Goal: Book appointment/travel/reservation

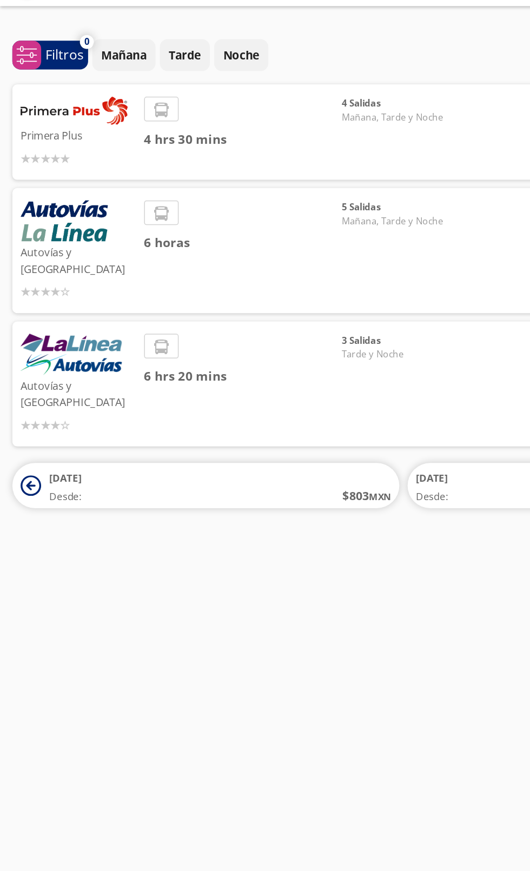
click at [31, 380] on div "Ciudad de México arrow Pátzcuaro search Iniciar sesión Iniciar sesión ¡Bienveni…" at bounding box center [265, 435] width 530 height 871
click at [39, 350] on span "Desde:" at bounding box center [42, 355] width 21 height 10
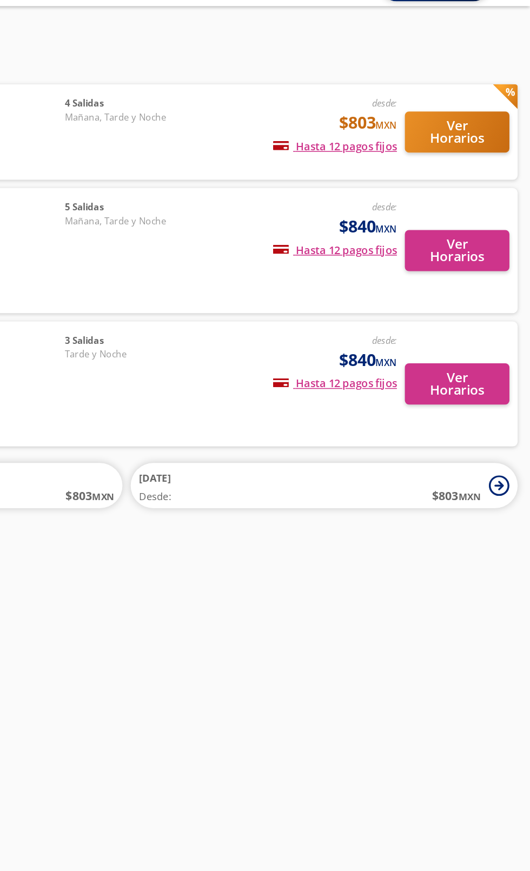
click at [512, 337] on button "26 Oct Desde: $ 803 MXN" at bounding box center [395, 347] width 254 height 30
click at [499, 340] on button "27 Oct Desde: $ 803 MXN" at bounding box center [395, 347] width 254 height 30
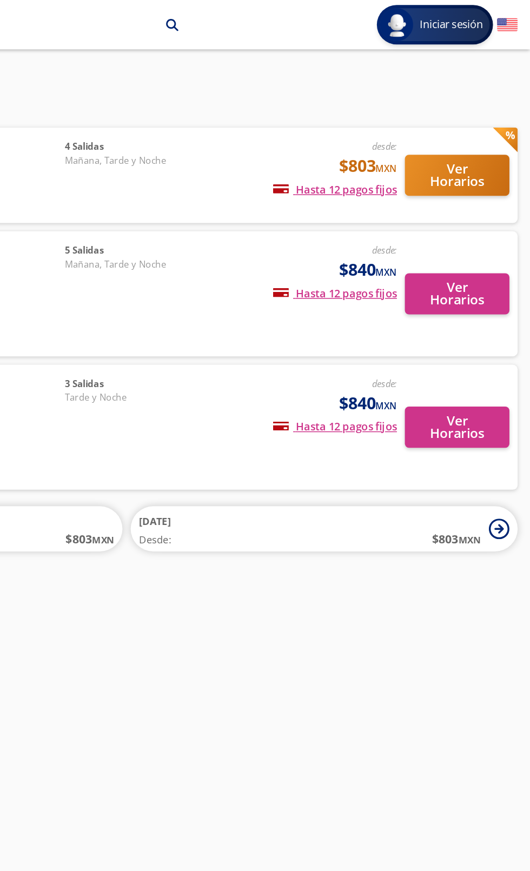
click at [310, 109] on div "desde: $803 MXN Hasta 12 pagos fijos Pagos fijos en compras mayores a $30 MXN, …" at bounding box center [373, 115] width 137 height 46
click at [485, 111] on button "Ver Horarios" at bounding box center [481, 115] width 69 height 27
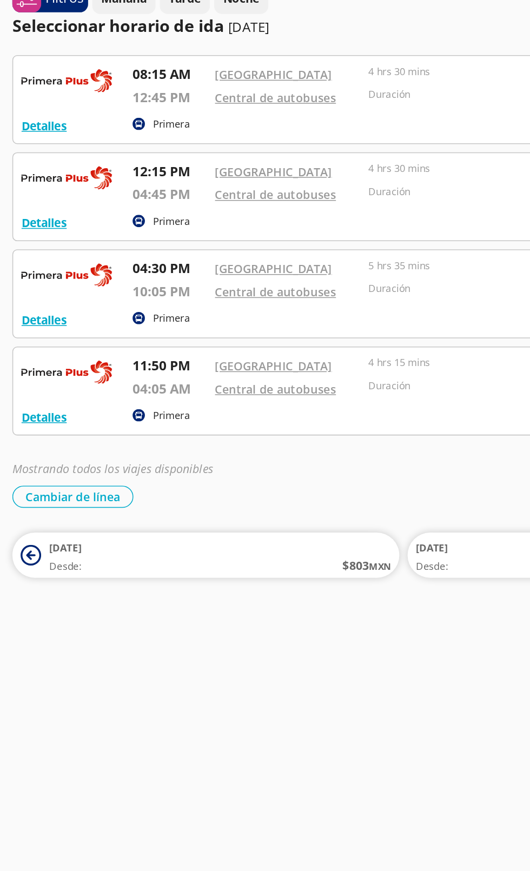
click at [36, 444] on div "Ciudad de México arrow Pátzcuaro search Iniciar sesión Iniciar sesión ¡Bienveni…" at bounding box center [265, 435] width 530 height 871
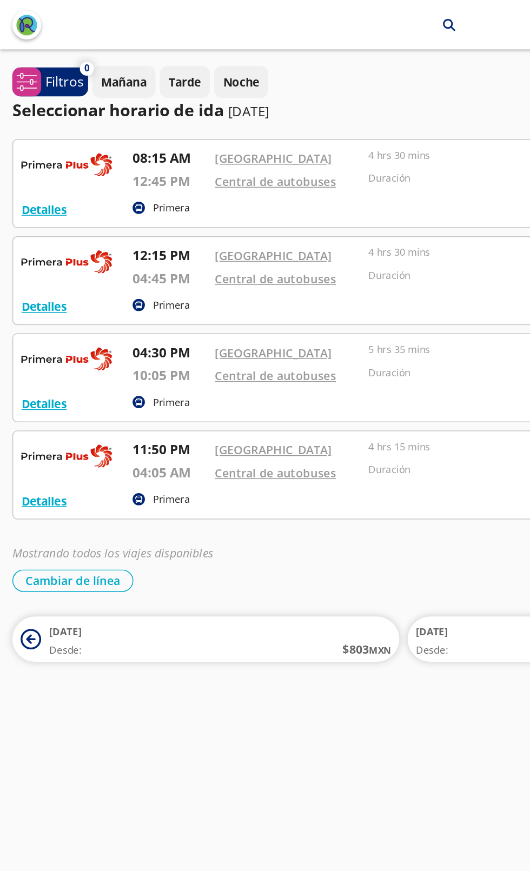
click at [35, 430] on span "Desde:" at bounding box center [42, 427] width 21 height 10
click at [295, 23] on div "Ciudad de México arrow Pátzcuaro search" at bounding box center [228, 16] width 152 height 19
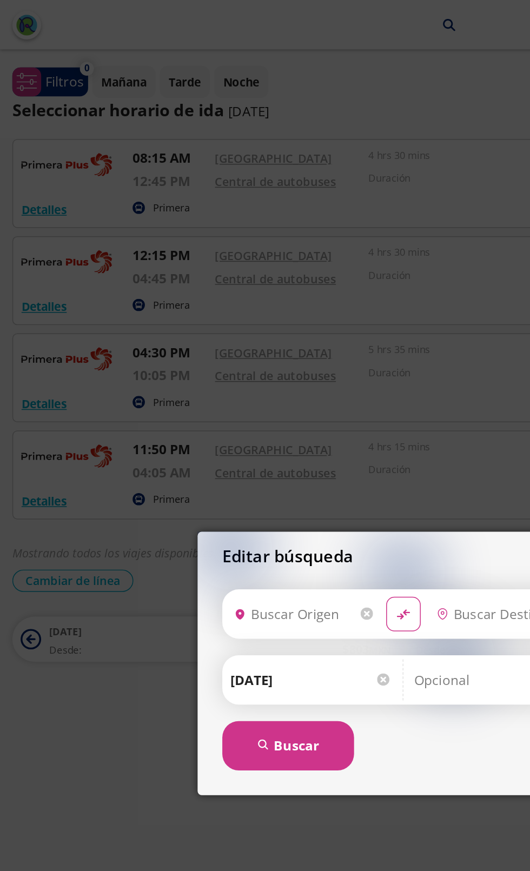
type input "Ciudad de México, Distrito Federal"
type input "Pátzcuaro, Michoacán"
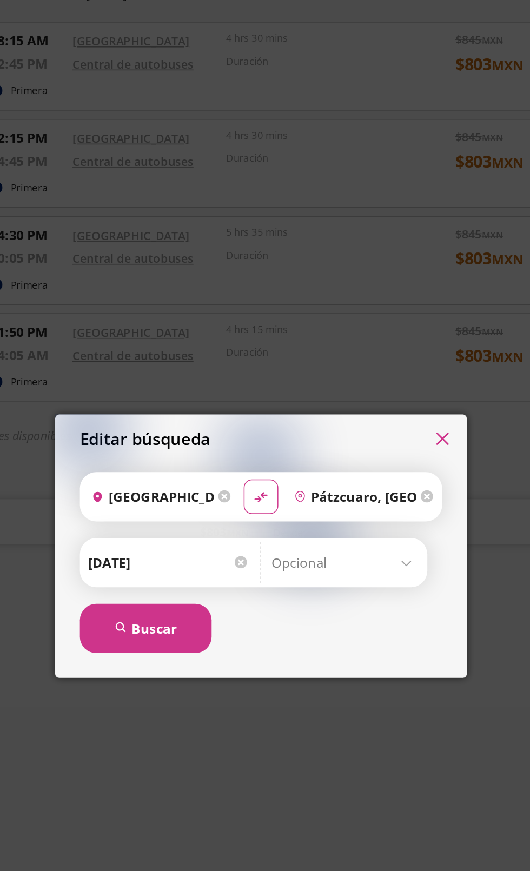
click at [333, 407] on input "Pátzcuaro, Michoacán" at bounding box center [324, 403] width 85 height 27
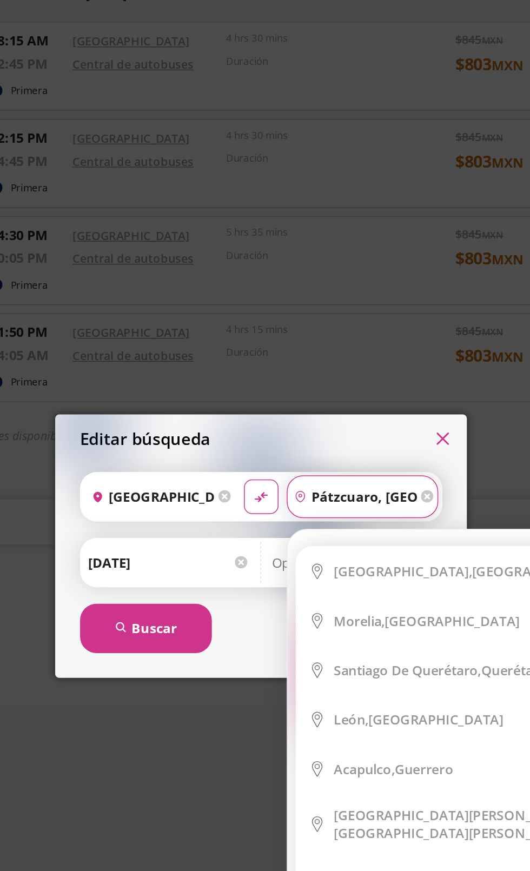
click at [373, 406] on icon at bounding box center [374, 403] width 8 height 8
click at [376, 403] on icon at bounding box center [374, 403] width 8 height 8
click at [375, 403] on icon at bounding box center [374, 403] width 8 height 8
click at [377, 402] on icon at bounding box center [374, 403] width 8 height 8
click at [367, 403] on input "Pátzcuaro, Michoacán" at bounding box center [324, 403] width 85 height 27
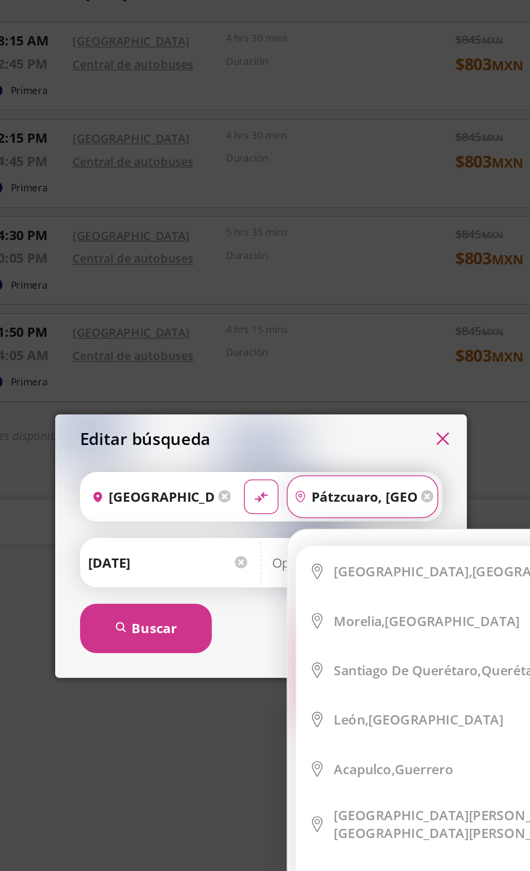
click at [440, 380] on div "Editar búsqueda Origen heroicons:map-pin-20-solid Ciudad de México, Distrito Fe…" at bounding box center [265, 435] width 530 height 871
click at [444, 381] on div "Cambiar de línea Cambiar de línea" at bounding box center [264, 381] width 513 height 15
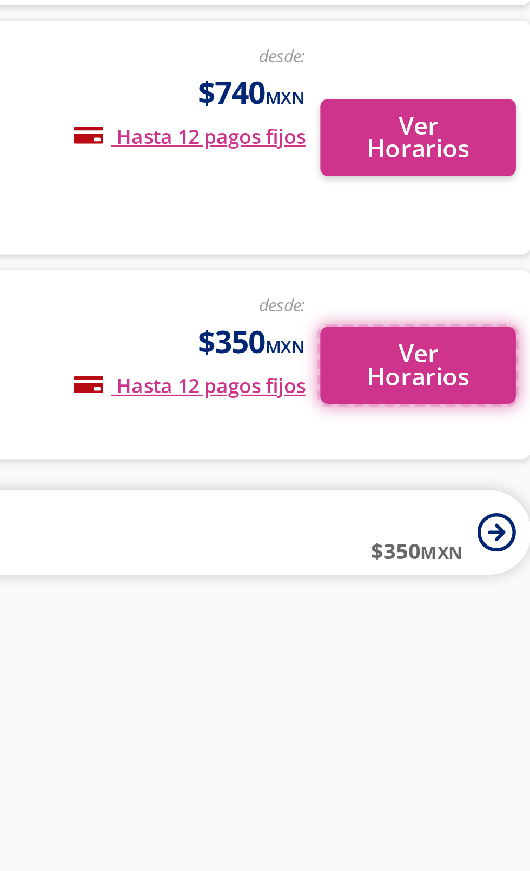
click at [485, 411] on button "Ver Horarios" at bounding box center [481, 424] width 69 height 27
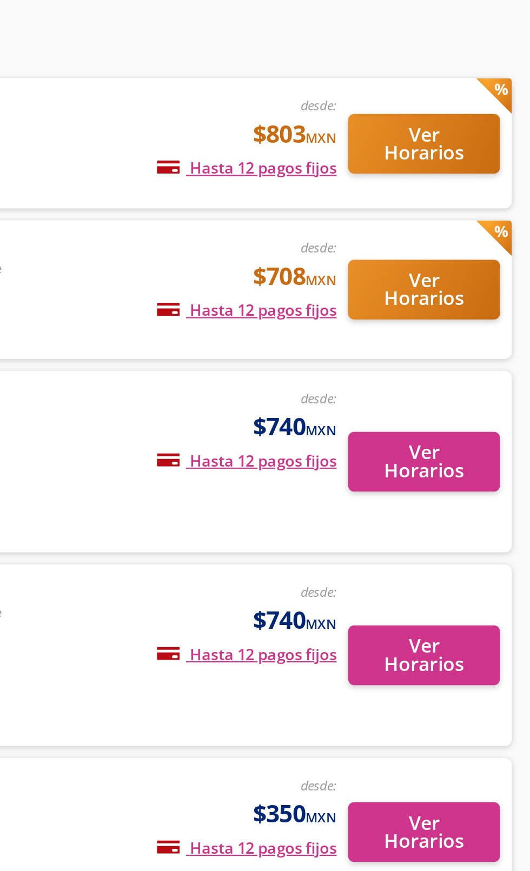
click at [337, 176] on div "desde: $708 MXN Hasta 12 pagos fijos Pagos fijos en compras mayores a $30 MXN, …" at bounding box center [373, 179] width 137 height 46
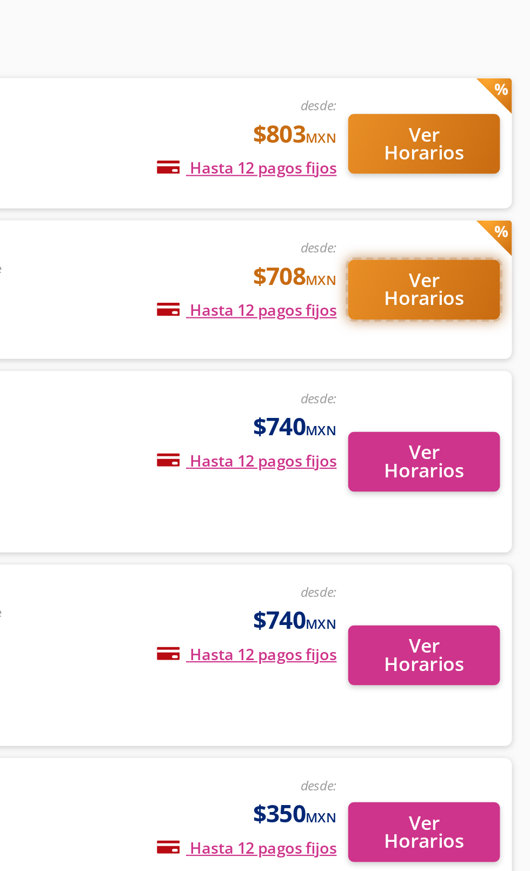
click at [491, 180] on button "Ver Horarios" at bounding box center [481, 179] width 69 height 27
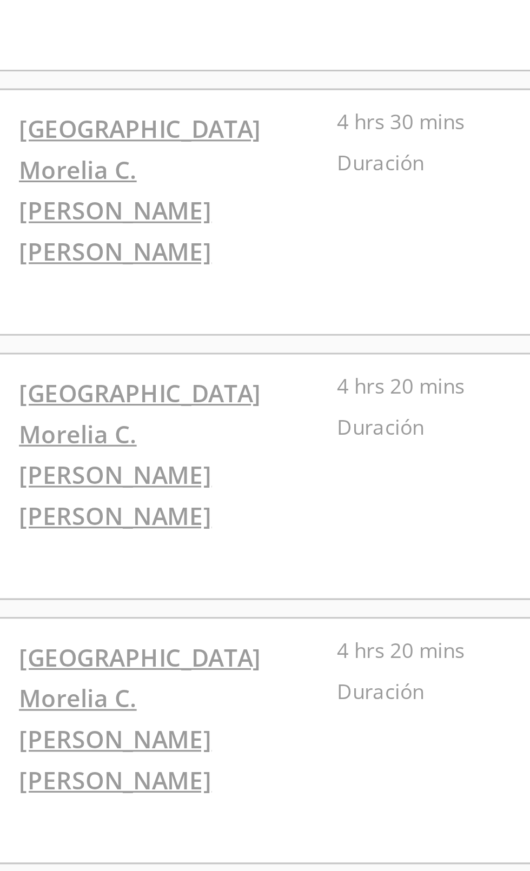
scroll to position [130, 0]
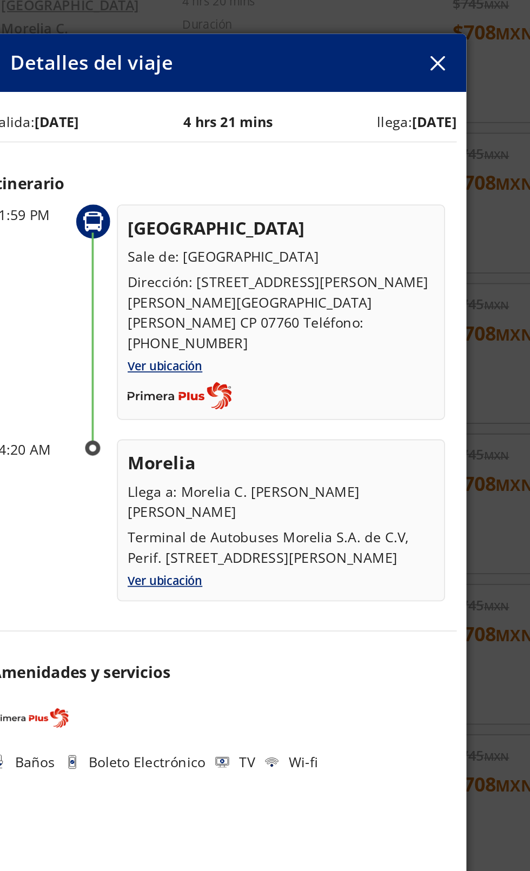
click at [415, 457] on div "Detalles del viaje Salida: 26 Oct 25 4 hrs 21 mins llega: 27 Oct 25 Itinerario …" at bounding box center [265, 435] width 530 height 871
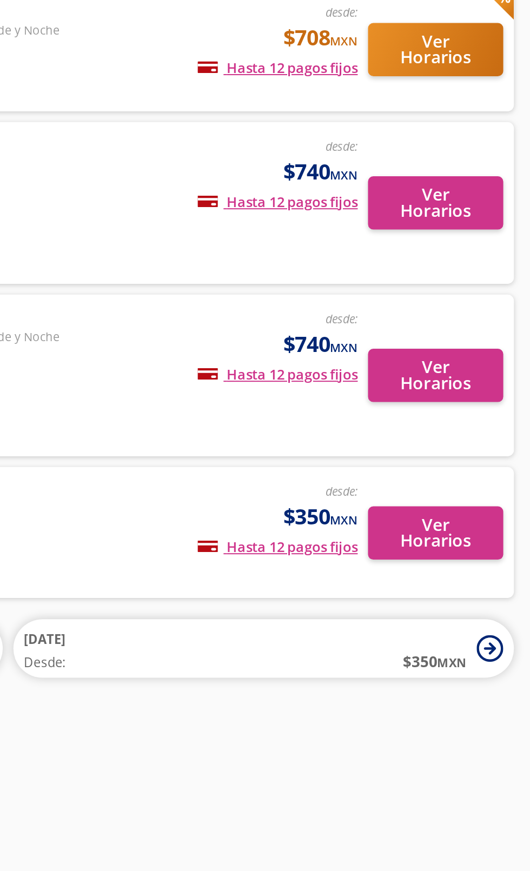
click at [506, 477] on icon at bounding box center [510, 484] width 14 height 14
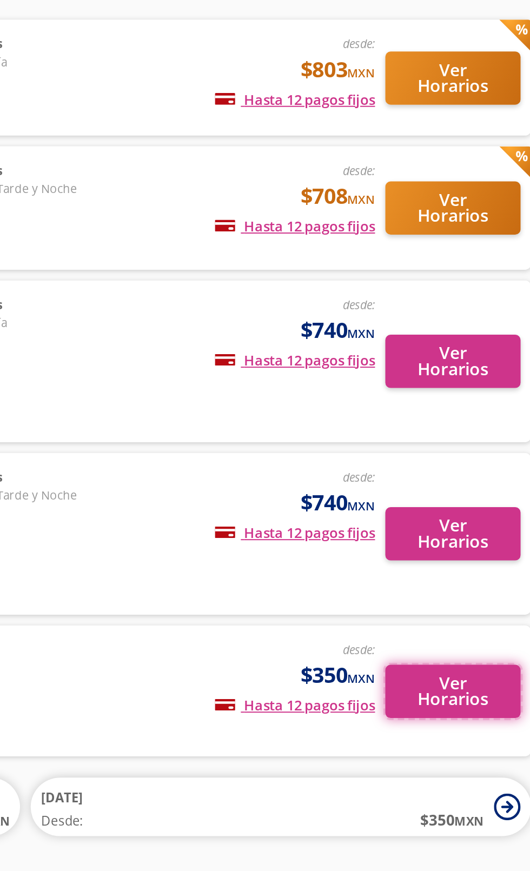
click at [480, 411] on button "Ver Horarios" at bounding box center [481, 424] width 69 height 27
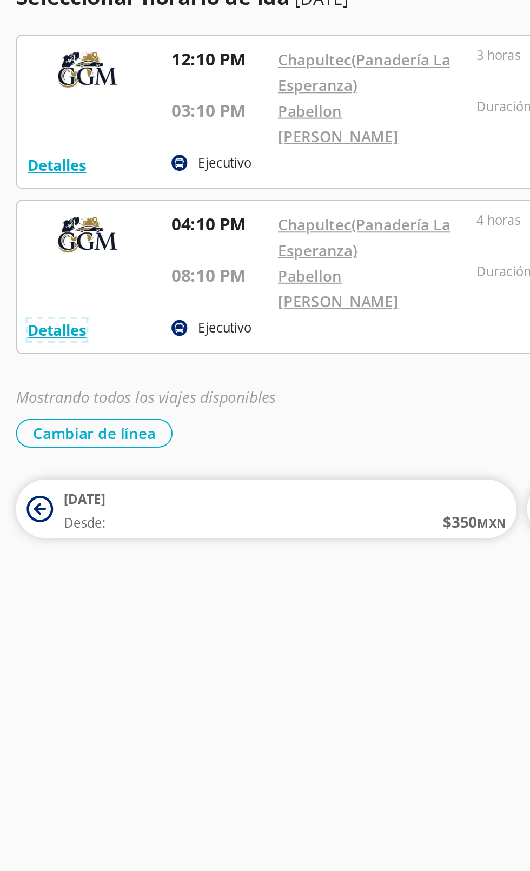
click at [34, 236] on button "Detalles" at bounding box center [29, 241] width 30 height 11
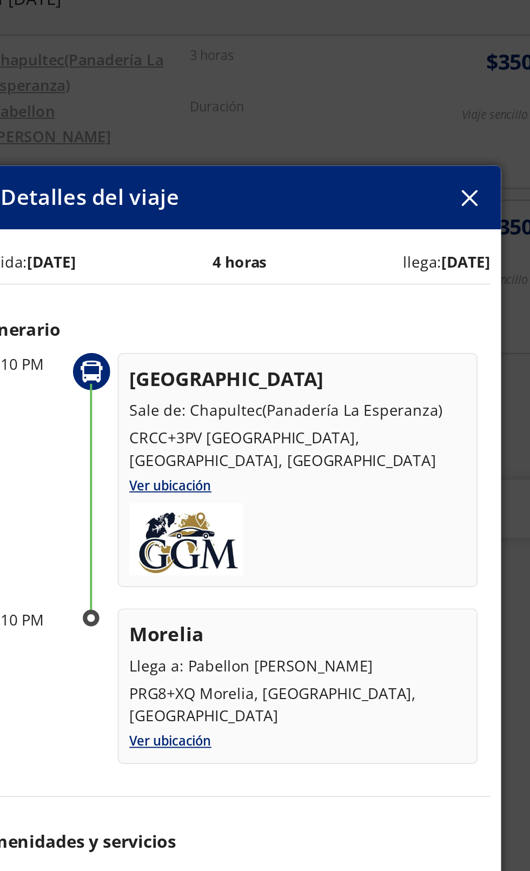
click at [379, 182] on button "button" at bounding box center [384, 174] width 16 height 16
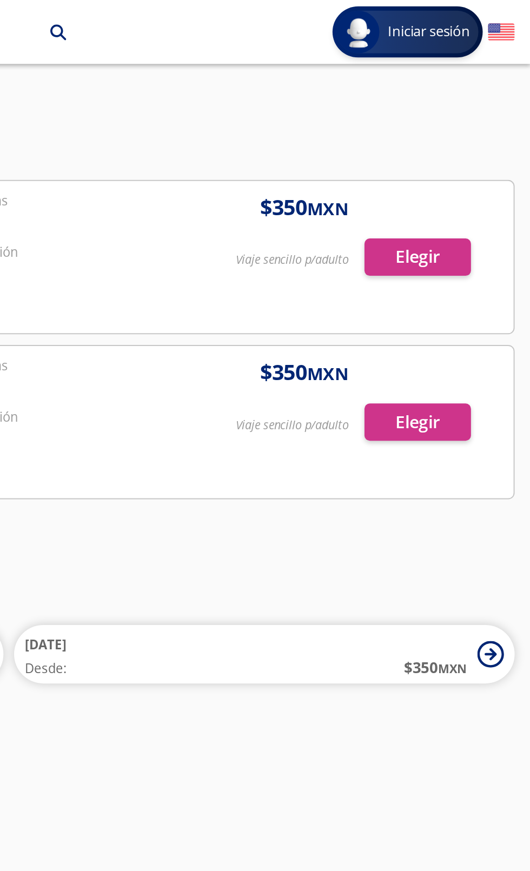
click at [509, 317] on button "28 Oct Desde: $ 350 MXN" at bounding box center [395, 332] width 254 height 30
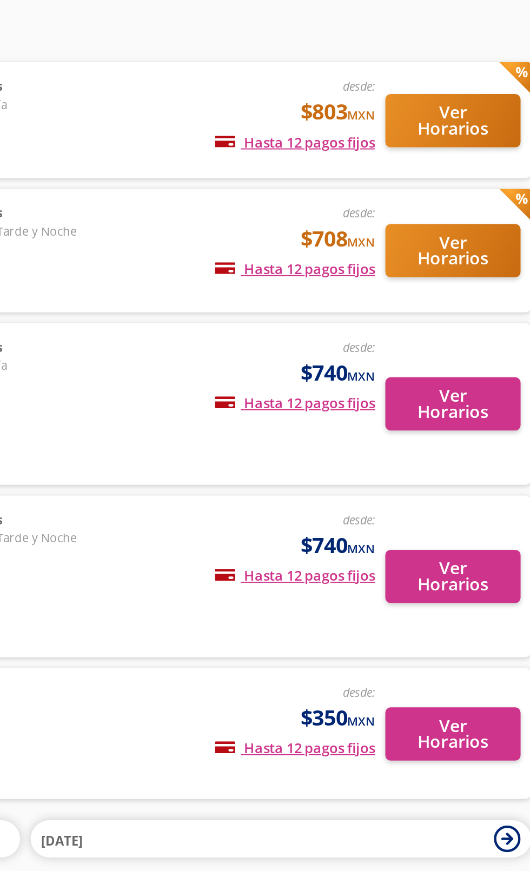
click at [520, 490] on div "26 Oct 28 Oct" at bounding box center [264, 499] width 513 height 19
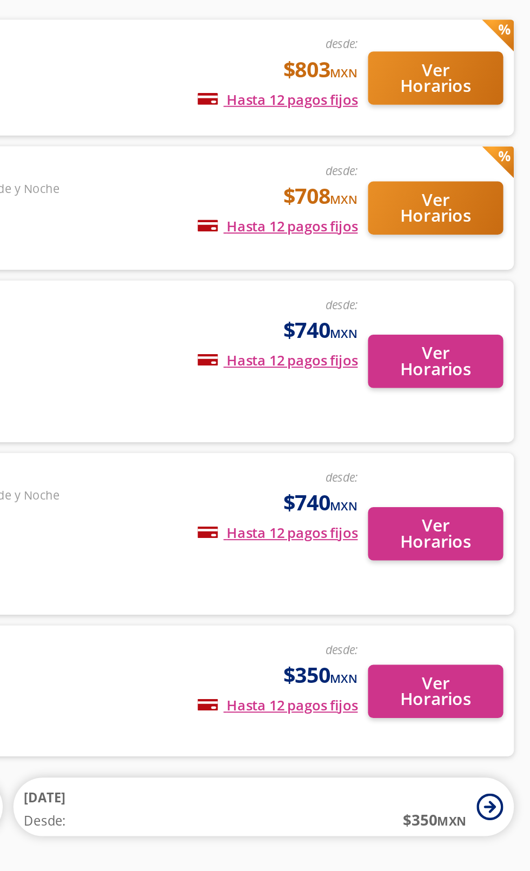
click at [518, 469] on button "28 Oct Desde: $ 350 MXN" at bounding box center [395, 484] width 254 height 30
